Goal: Transaction & Acquisition: Obtain resource

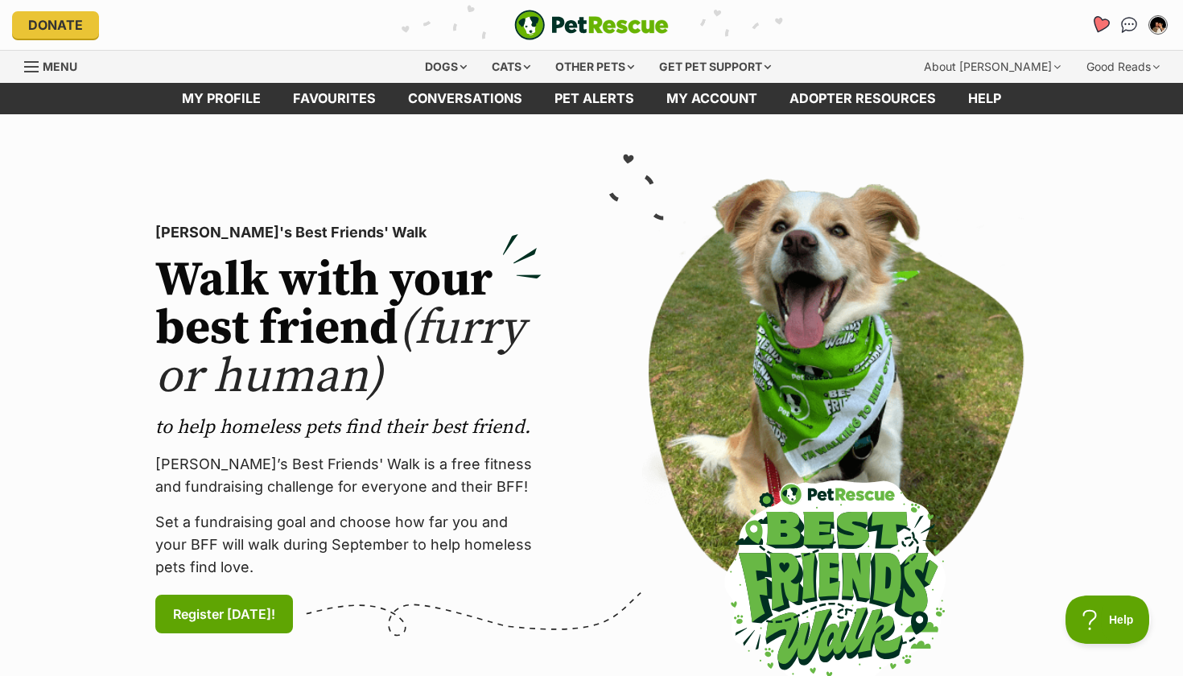
click at [1100, 27] on icon "Favourites" at bounding box center [1100, 24] width 19 height 19
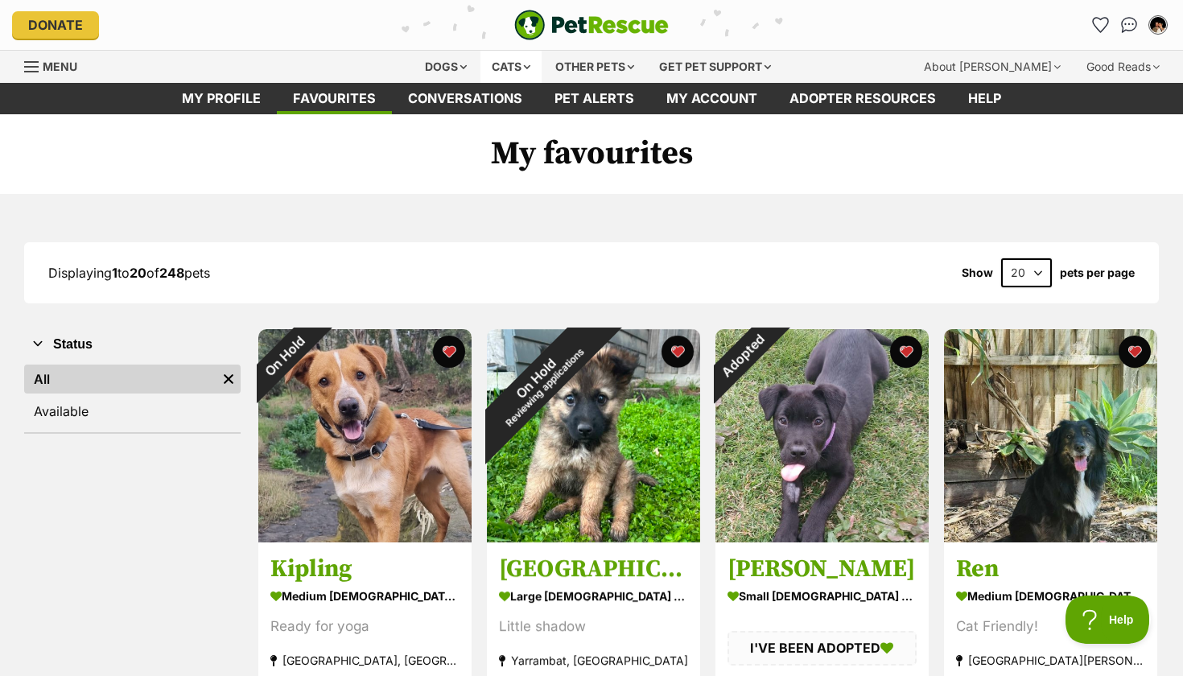
click at [519, 61] on div "Cats" at bounding box center [510, 67] width 61 height 32
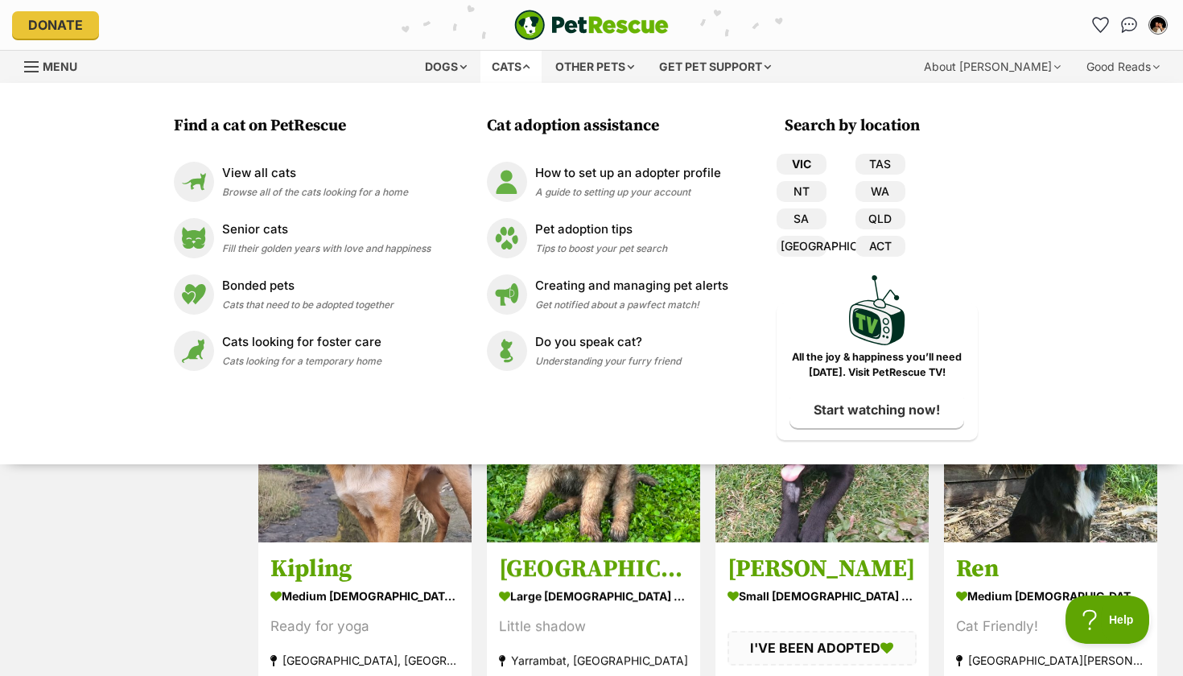
click at [802, 161] on link "VIC" at bounding box center [802, 164] width 50 height 21
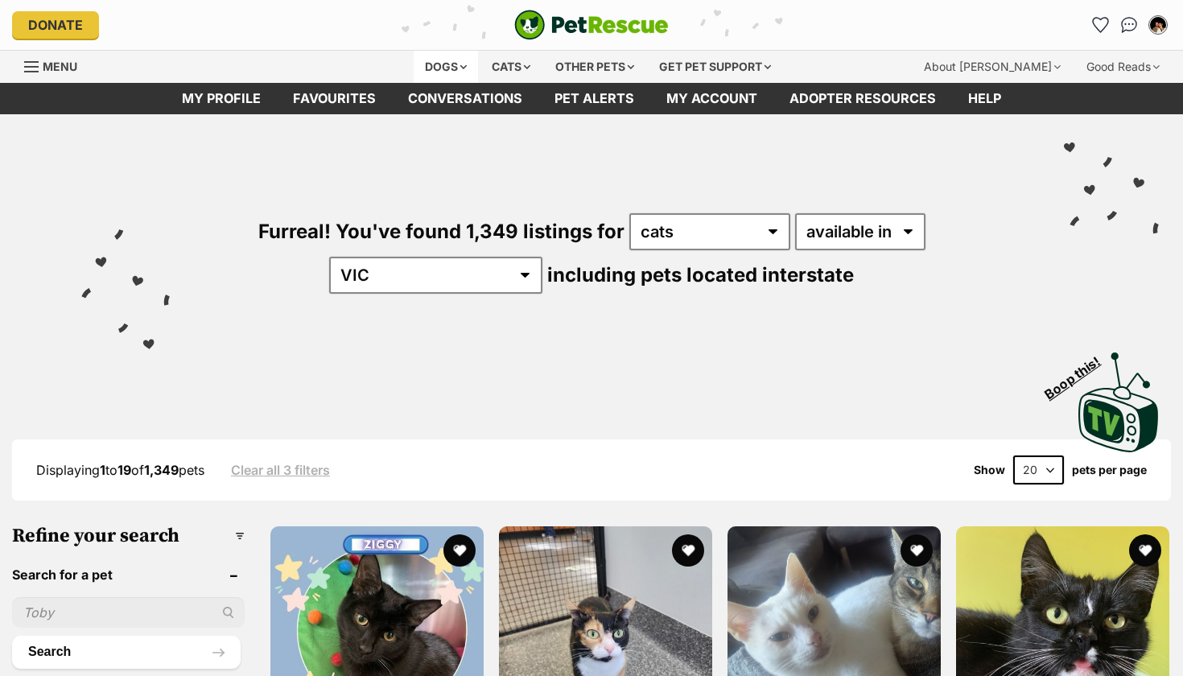
click at [452, 53] on div "Dogs" at bounding box center [446, 67] width 64 height 32
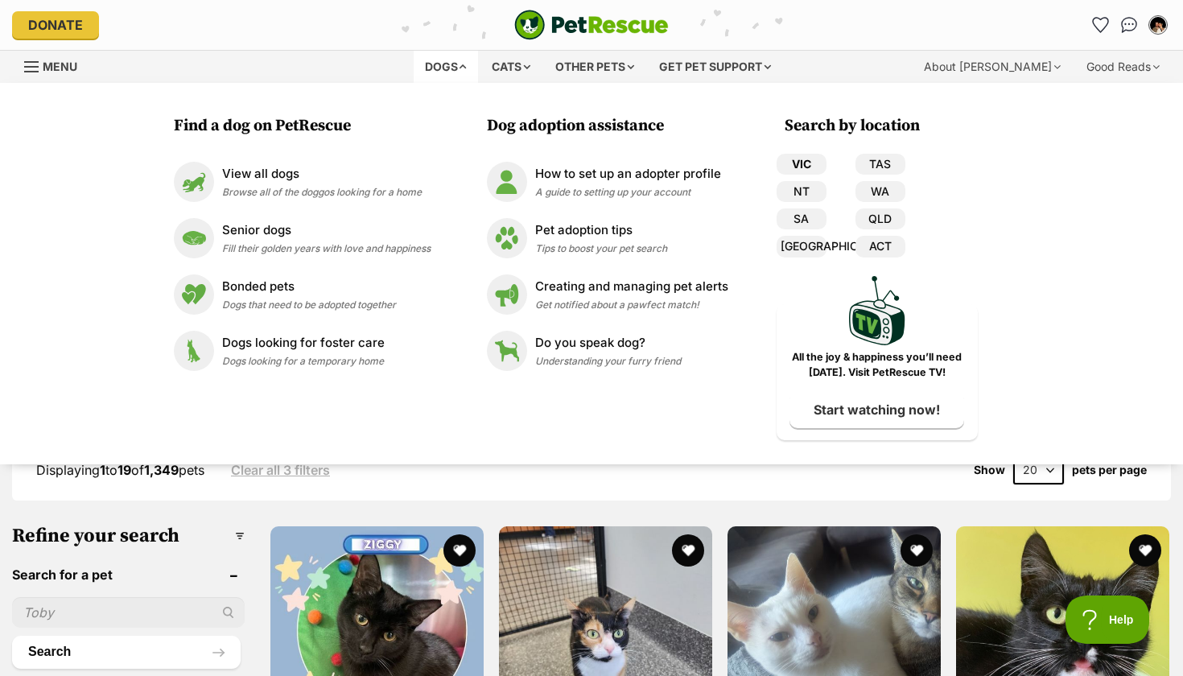
click at [808, 158] on link "VIC" at bounding box center [802, 164] width 50 height 21
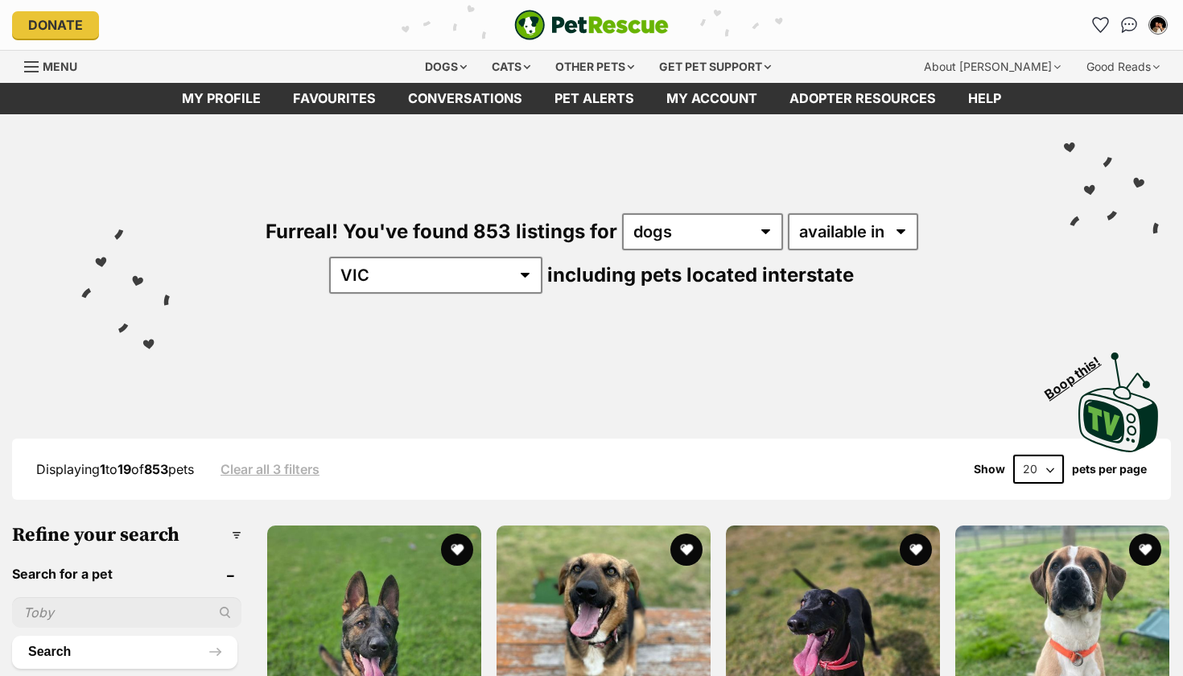
drag, startPoint x: 0, startPoint y: 0, endPoint x: 888, endPoint y: 209, distance: 912.8
click at [888, 209] on div "Furreal! You've found 853 listings for any type of pet cats dogs other pets ava…" at bounding box center [591, 226] width 1135 height 224
select select "disabled"
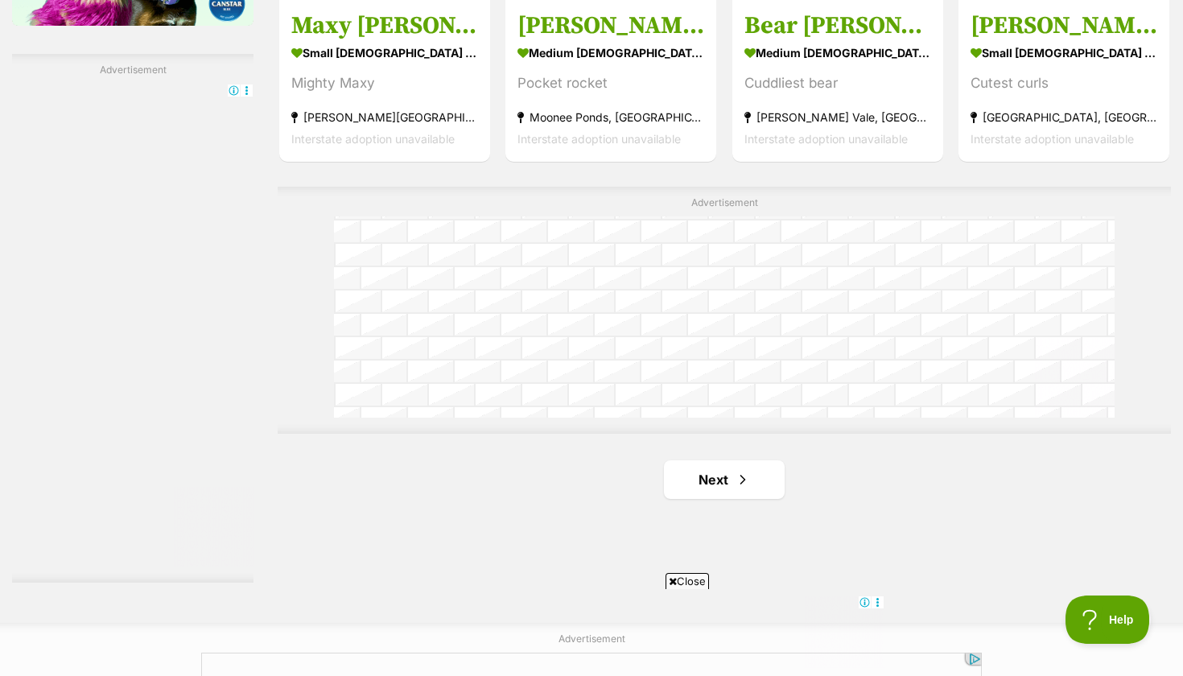
scroll to position [2762, 0]
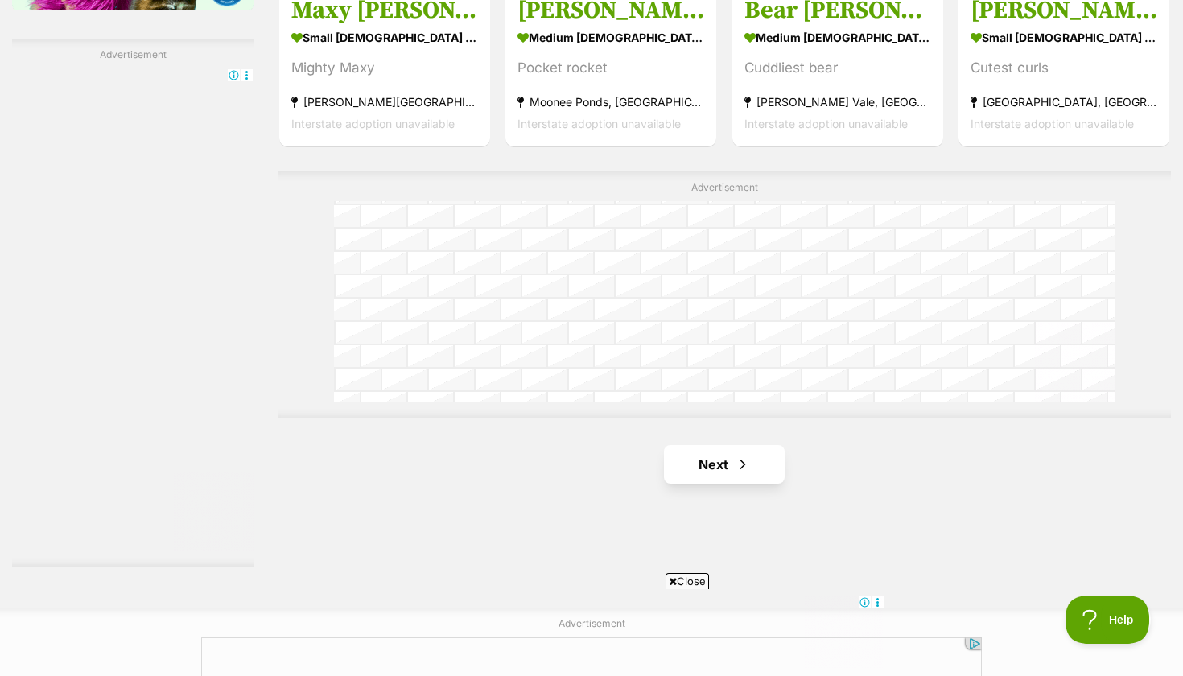
click at [757, 445] on link "Next" at bounding box center [724, 464] width 121 height 39
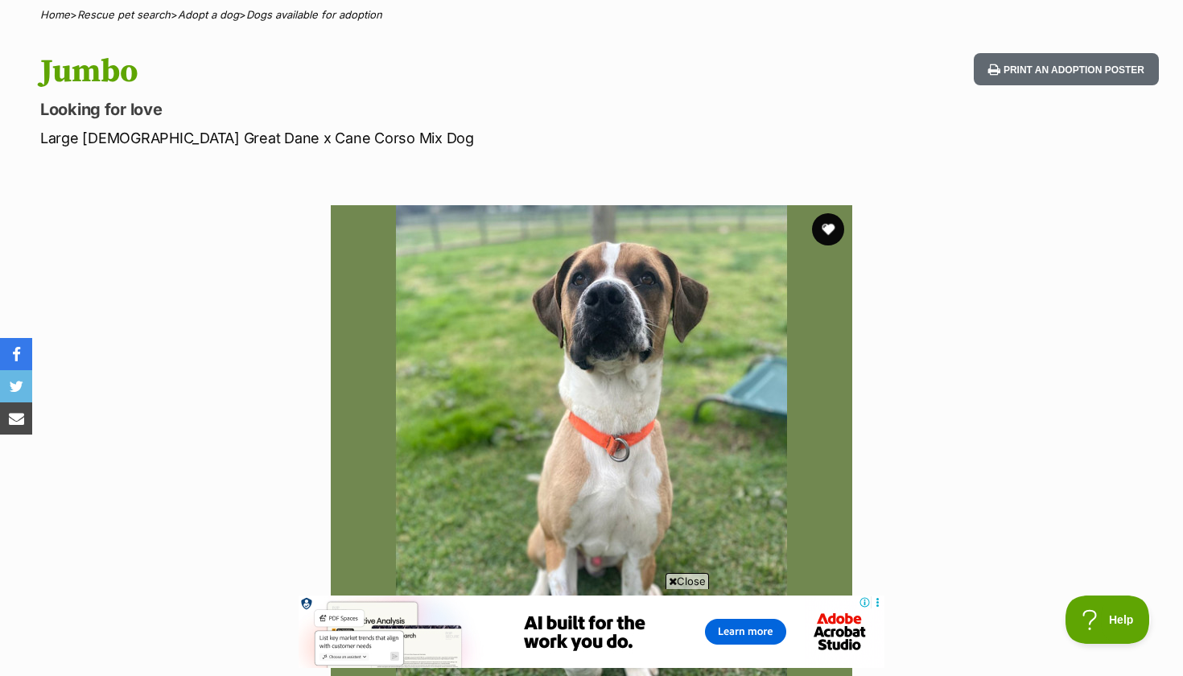
scroll to position [119, 0]
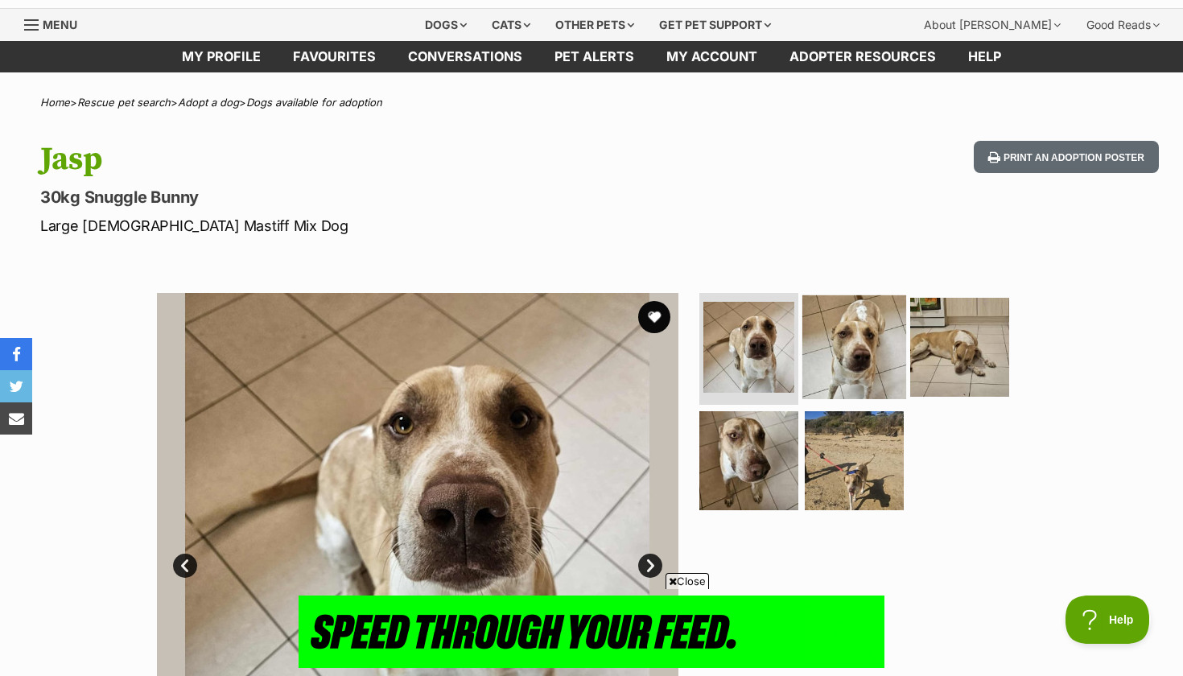
click at [855, 332] on img at bounding box center [854, 347] width 104 height 104
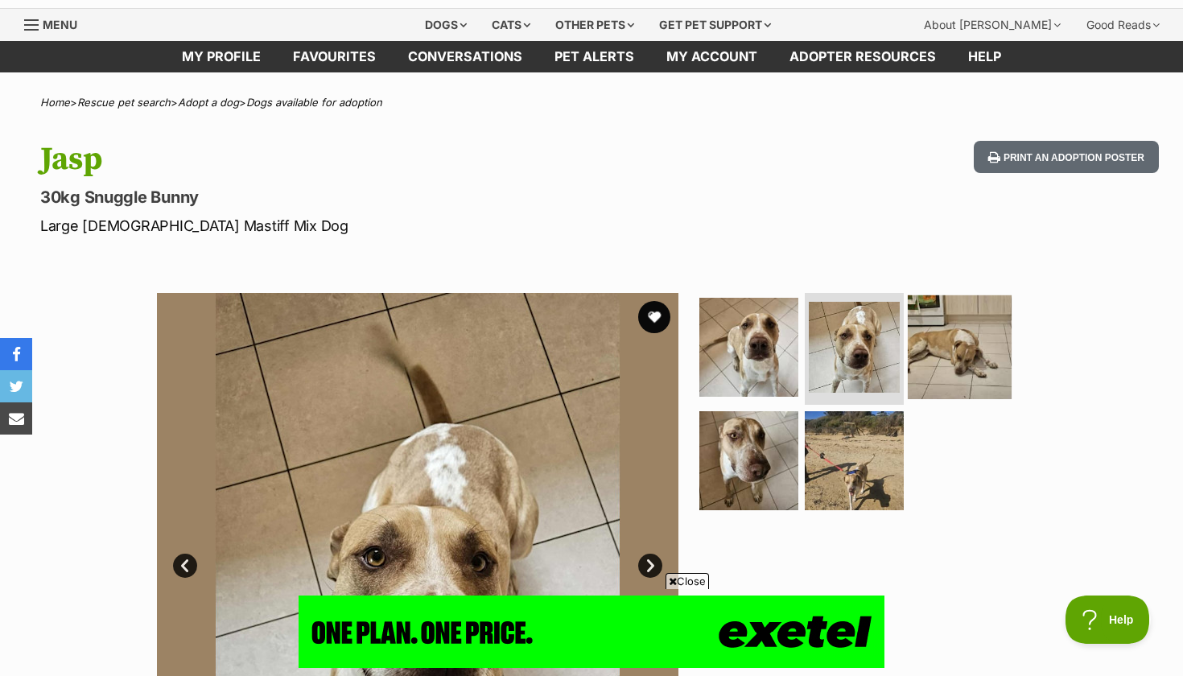
click at [928, 336] on img at bounding box center [960, 347] width 104 height 104
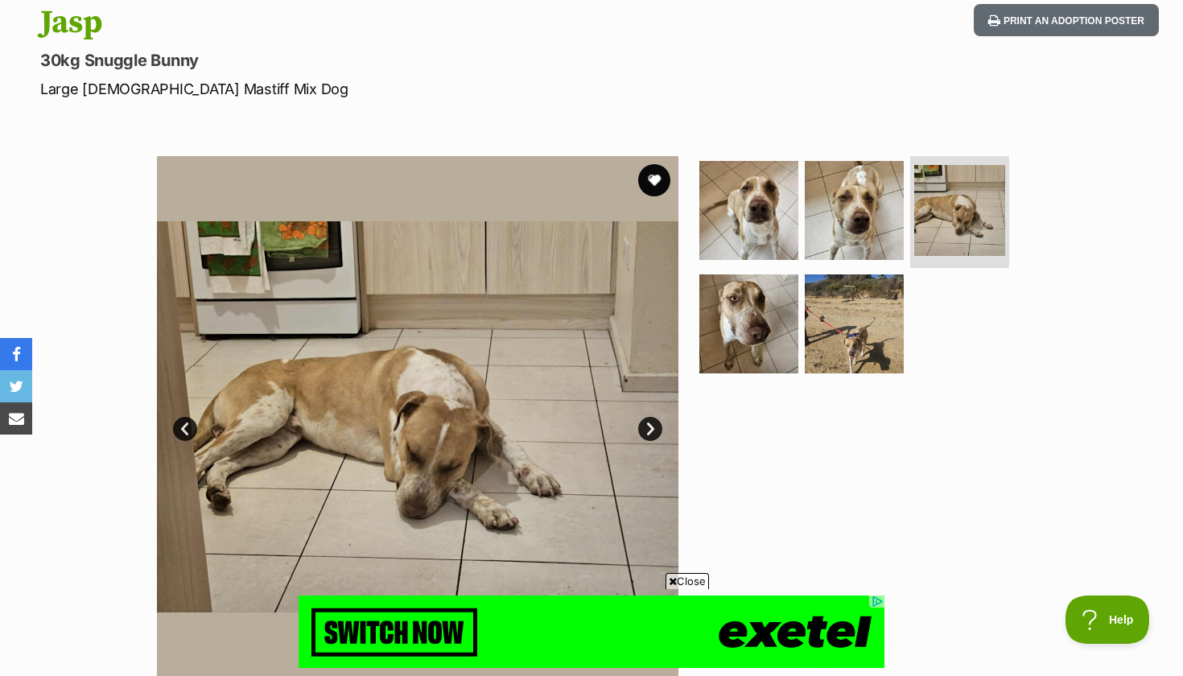
scroll to position [182, 0]
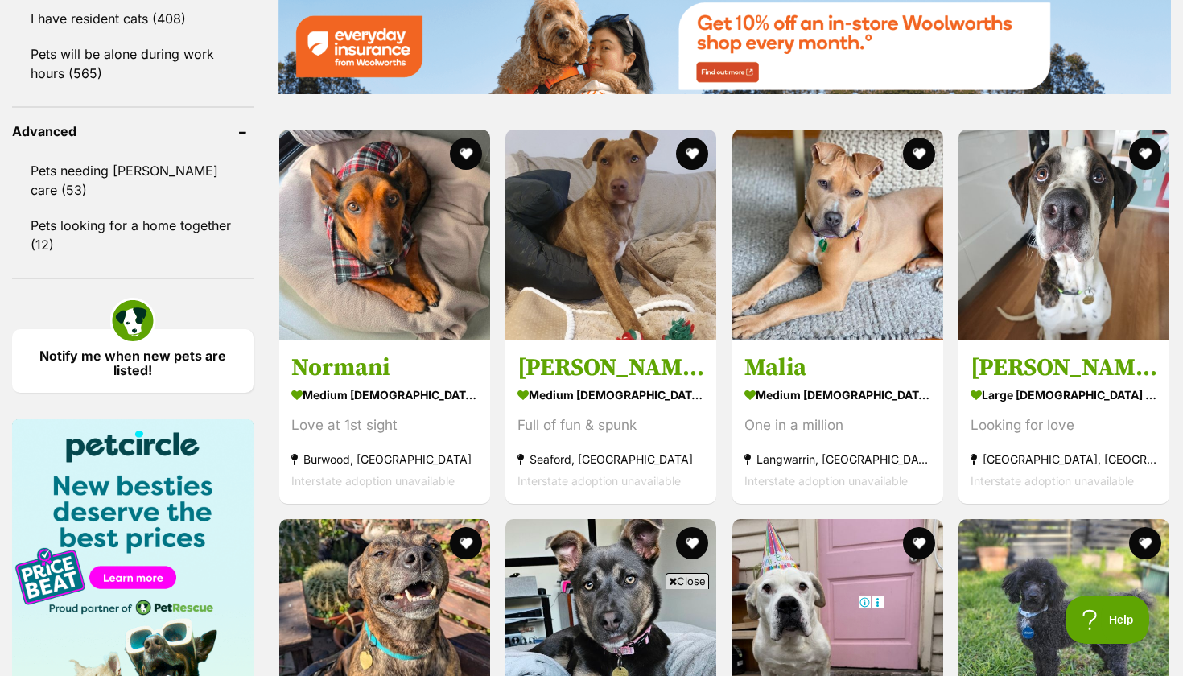
scroll to position [2105, 0]
